Goal: Check status: Check status

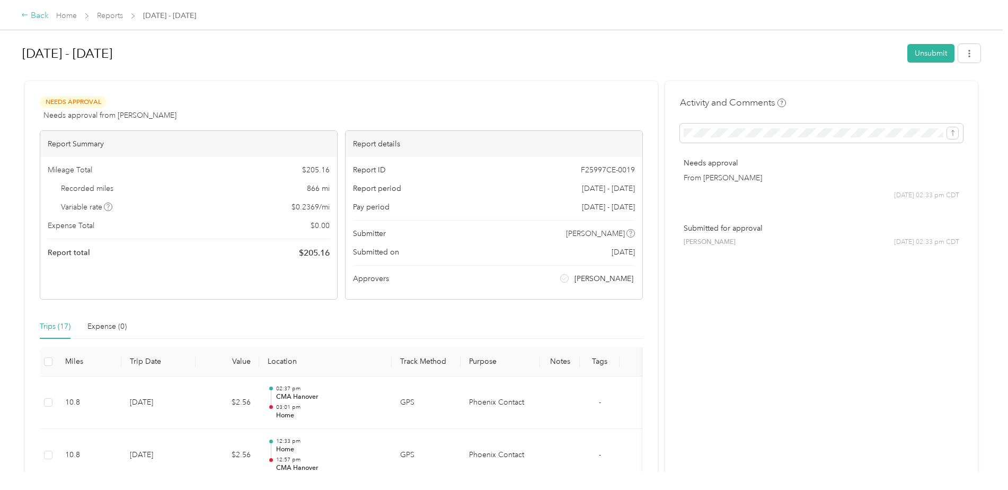
click at [34, 15] on div "Back" at bounding box center [35, 16] width 28 height 13
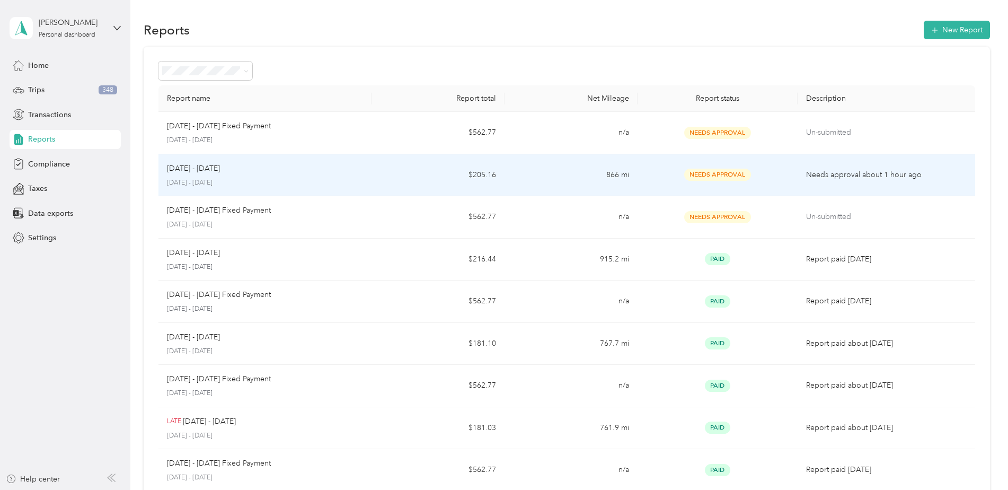
click at [258, 170] on div "[DATE] - [DATE]" at bounding box center [265, 169] width 196 height 12
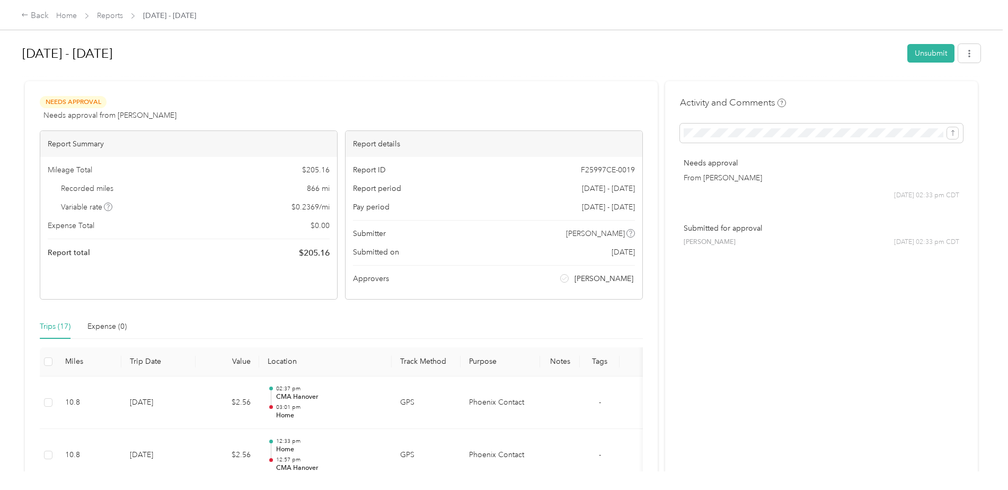
click at [117, 11] on span "Reports" at bounding box center [110, 15] width 26 height 11
click at [113, 13] on link "Reports" at bounding box center [110, 15] width 26 height 9
